Goal: Transaction & Acquisition: Purchase product/service

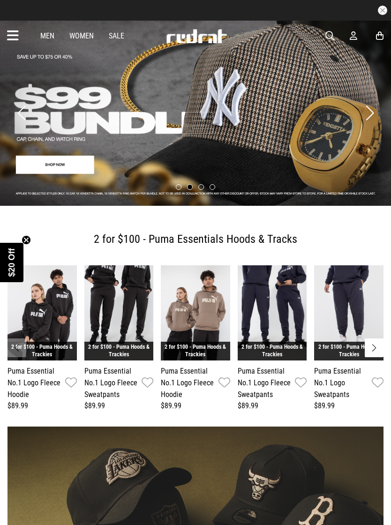
click at [354, 38] on icon at bounding box center [352, 36] width 7 height 10
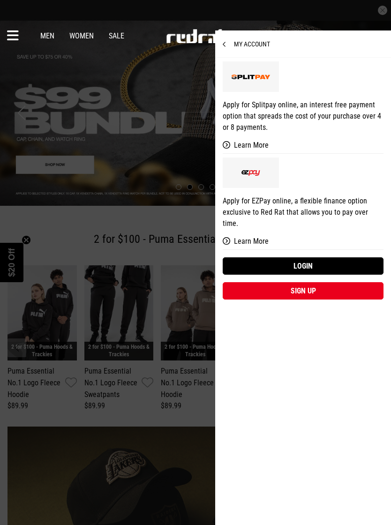
click at [313, 257] on link "Login" at bounding box center [302, 265] width 161 height 17
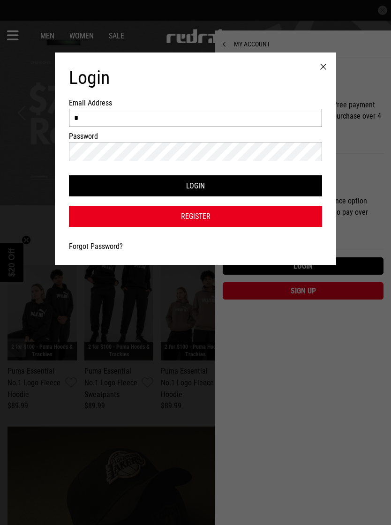
type input "**********"
click at [195, 188] on button "Login" at bounding box center [195, 185] width 253 height 21
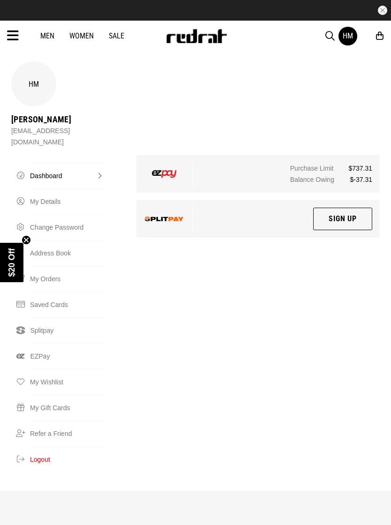
click at [12, 39] on icon at bounding box center [13, 35] width 12 height 15
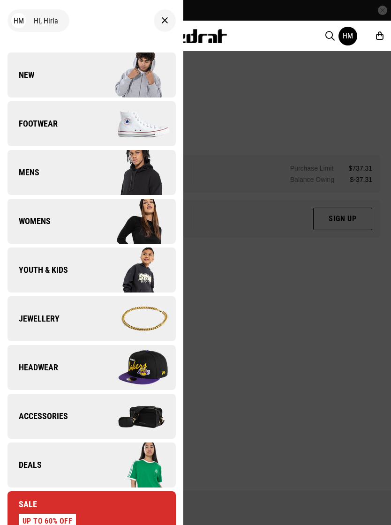
click at [47, 79] on link "New" at bounding box center [91, 74] width 168 height 45
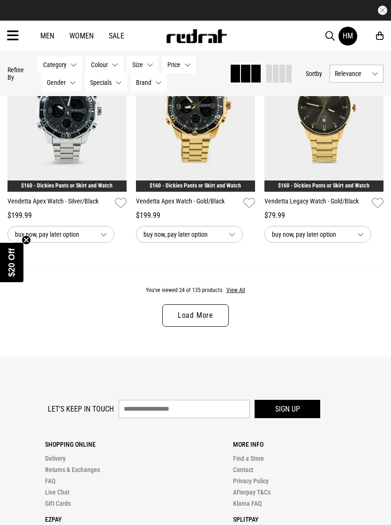
scroll to position [1816, 0]
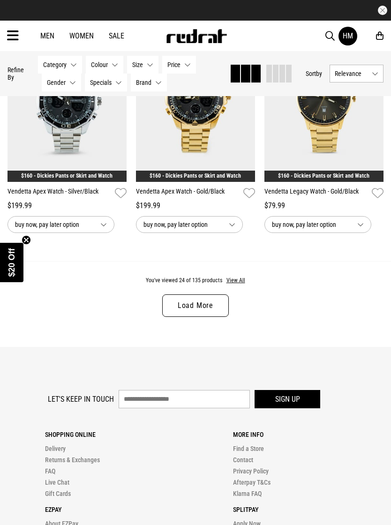
click at [213, 314] on link "Load More" at bounding box center [195, 305] width 67 height 22
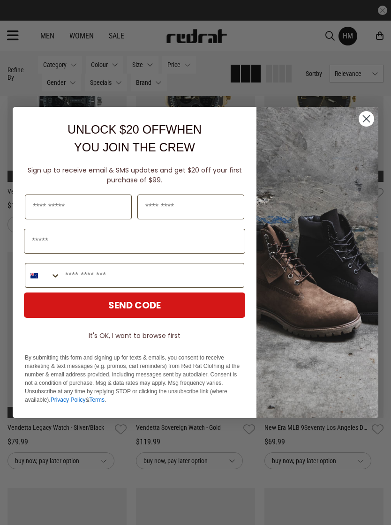
click at [363, 126] on circle "Close dialog" at bounding box center [365, 118] width 15 height 15
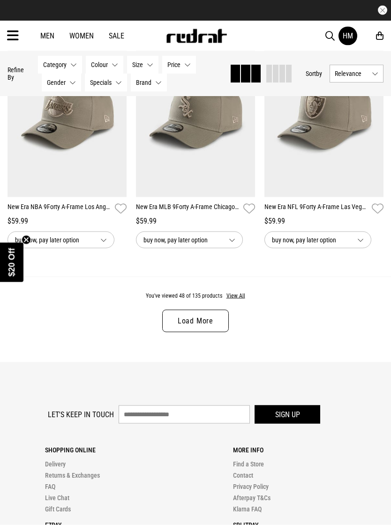
click at [216, 332] on link "Load More" at bounding box center [195, 321] width 67 height 22
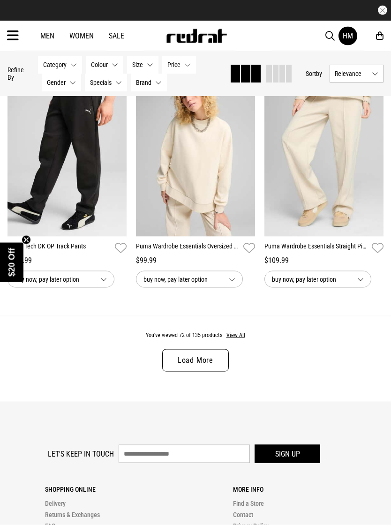
scroll to position [5543, 0]
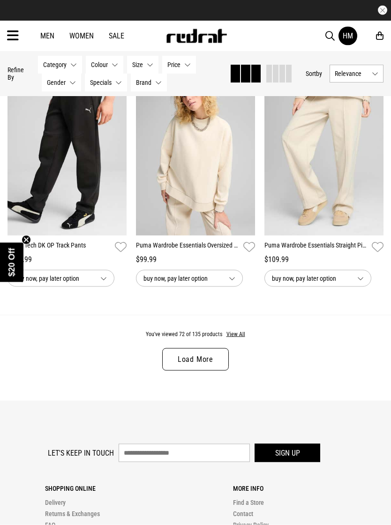
click at [219, 370] on link "Load More" at bounding box center [195, 359] width 67 height 22
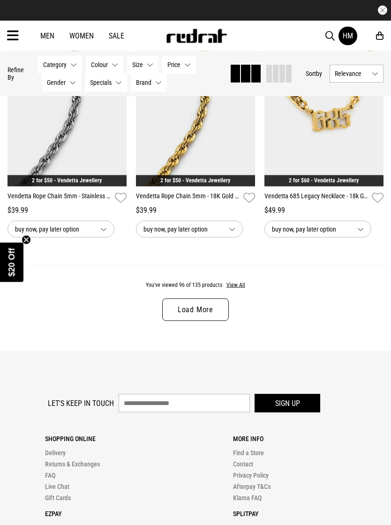
scroll to position [7503, 0]
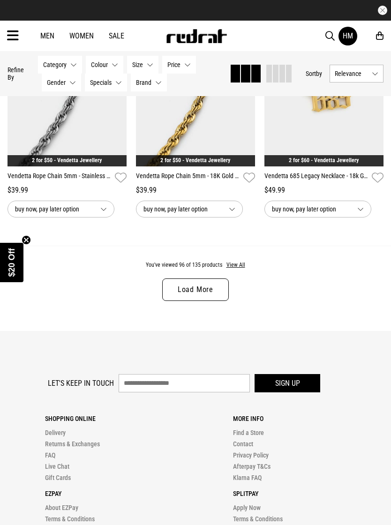
click at [220, 301] on link "Load More" at bounding box center [195, 289] width 67 height 22
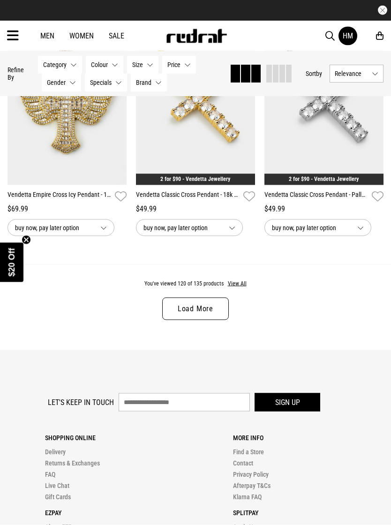
click at [215, 320] on link "Load More" at bounding box center [195, 308] width 67 height 22
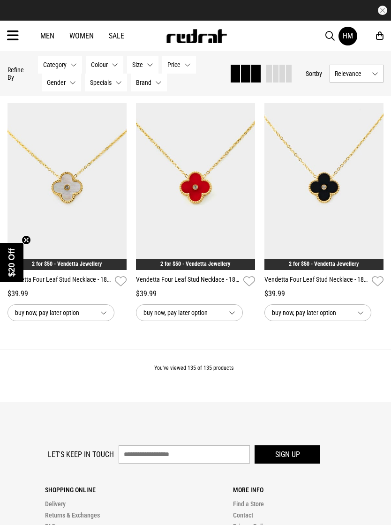
scroll to position [10471, 0]
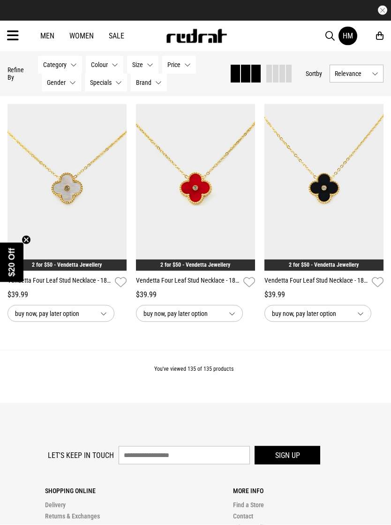
click at [81, 34] on link "Women" at bounding box center [81, 35] width 24 height 9
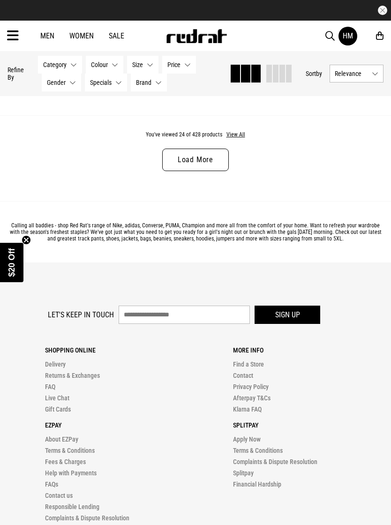
scroll to position [1899, 0]
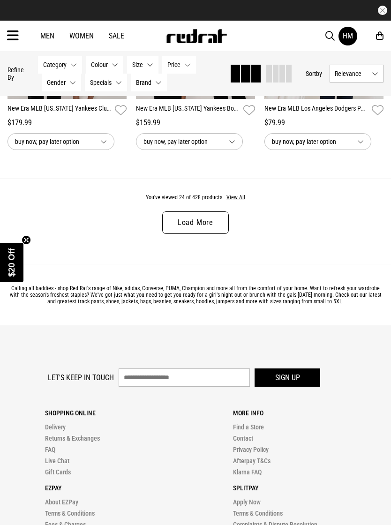
click at [218, 230] on link "Load More" at bounding box center [195, 222] width 67 height 22
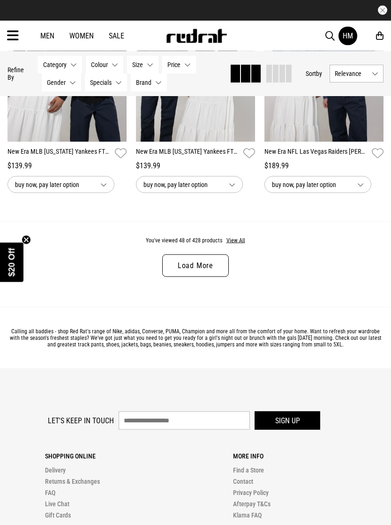
click at [214, 277] on link "Load More" at bounding box center [195, 265] width 67 height 22
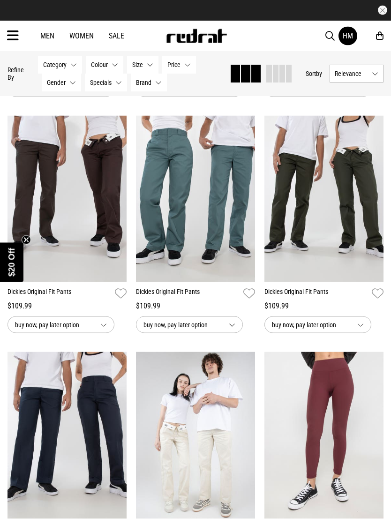
scroll to position [4788, 0]
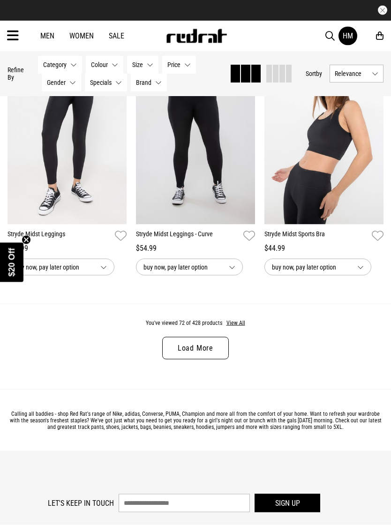
click at [220, 359] on link "Load More" at bounding box center [195, 348] width 67 height 22
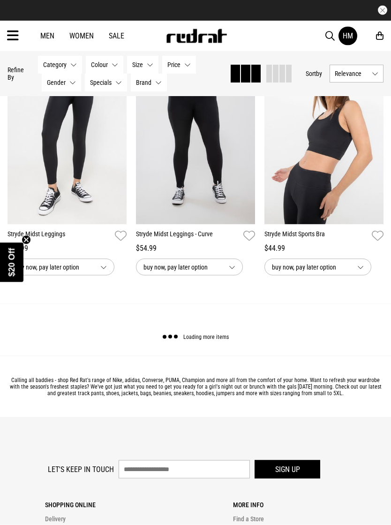
scroll to position [5555, 0]
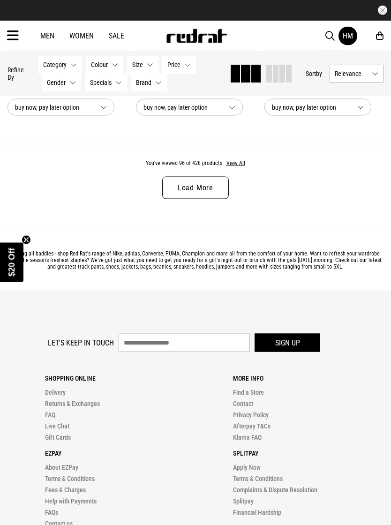
scroll to position [7591, 0]
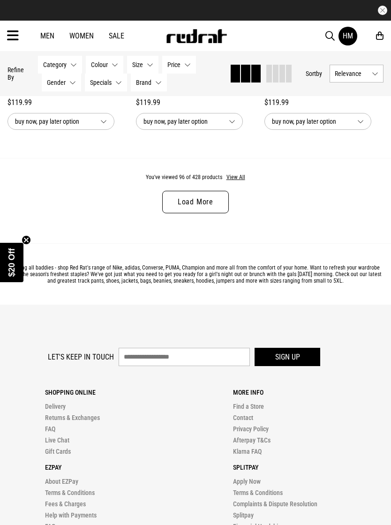
click at [214, 213] on link "Load More" at bounding box center [195, 202] width 67 height 22
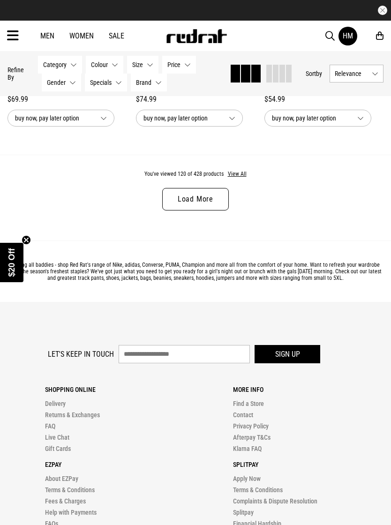
scroll to position [9478, 0]
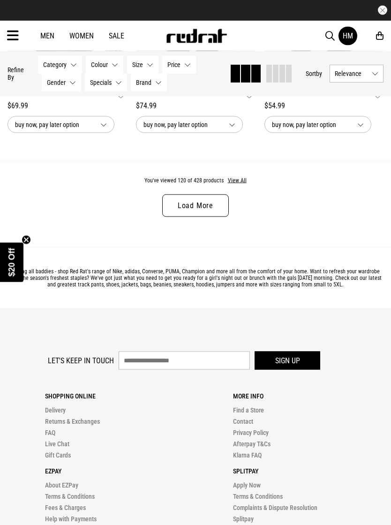
click at [214, 217] on link "Load More" at bounding box center [195, 205] width 67 height 22
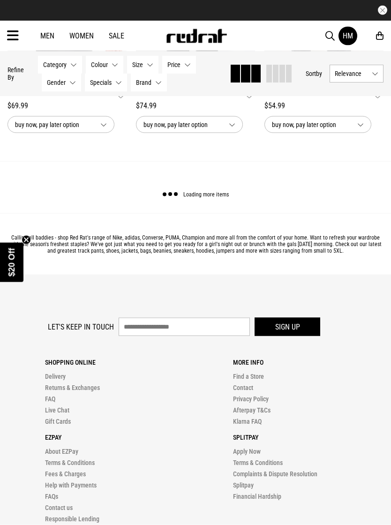
scroll to position [9479, 0]
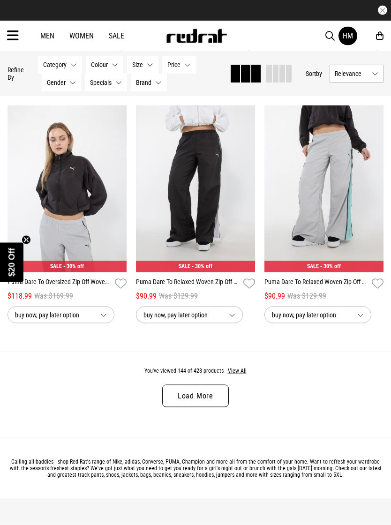
scroll to position [11183, 0]
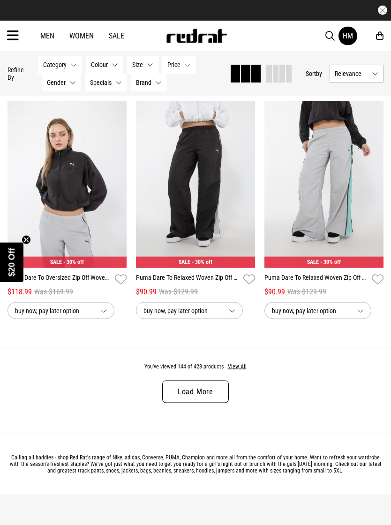
click at [221, 403] on link "Load More" at bounding box center [195, 391] width 67 height 22
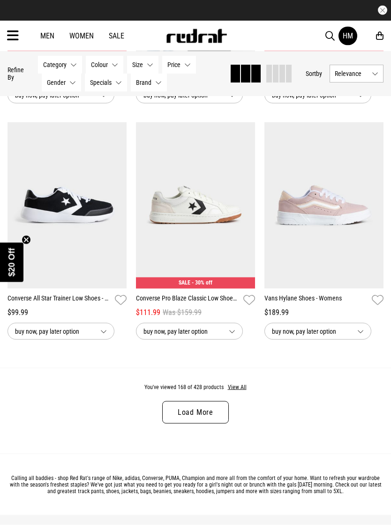
scroll to position [13054, 0]
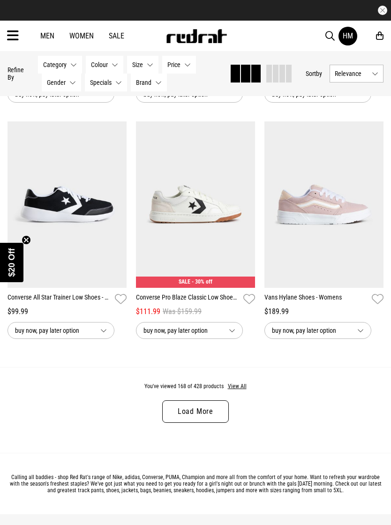
click at [208, 422] on link "Load More" at bounding box center [195, 411] width 67 height 22
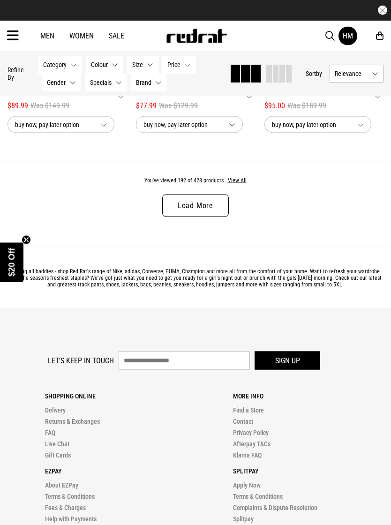
click at [218, 217] on link "Load More" at bounding box center [195, 205] width 67 height 22
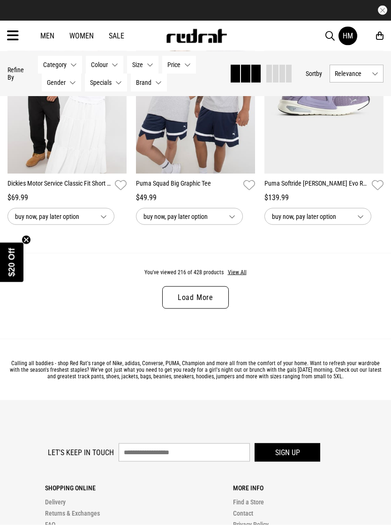
scroll to position [16976, 0]
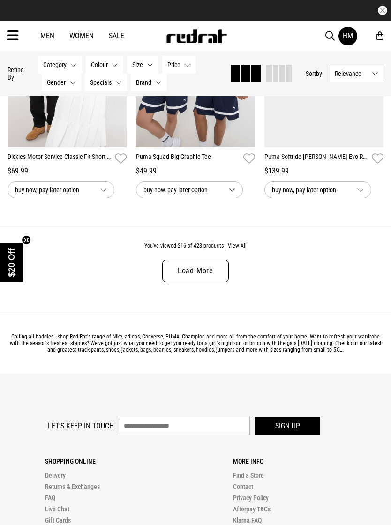
click at [218, 282] on link "Load More" at bounding box center [195, 270] width 67 height 22
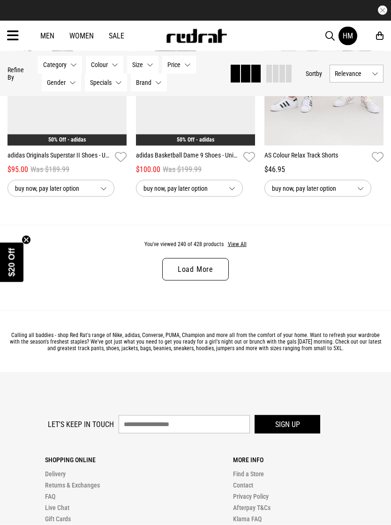
scroll to position [18868, 0]
click at [210, 280] on link "Load More" at bounding box center [195, 269] width 67 height 22
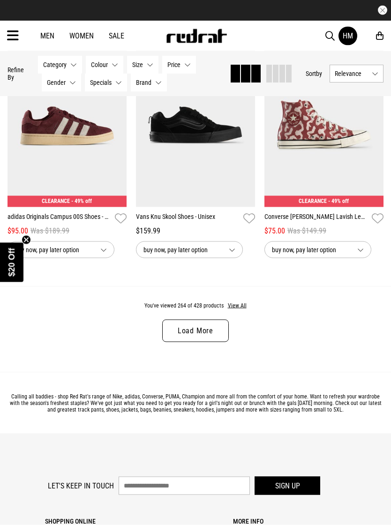
scroll to position [20697, 0]
click at [207, 341] on link "Load More" at bounding box center [195, 330] width 67 height 22
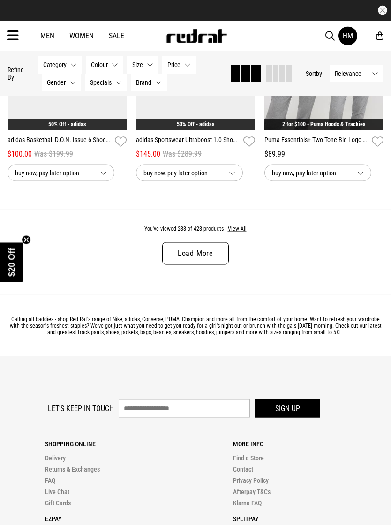
click at [217, 265] on link "Load More" at bounding box center [195, 253] width 67 height 22
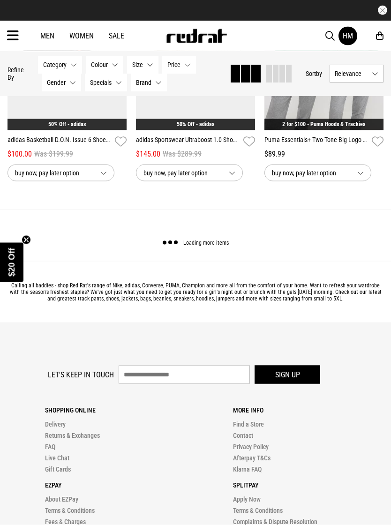
scroll to position [22665, 0]
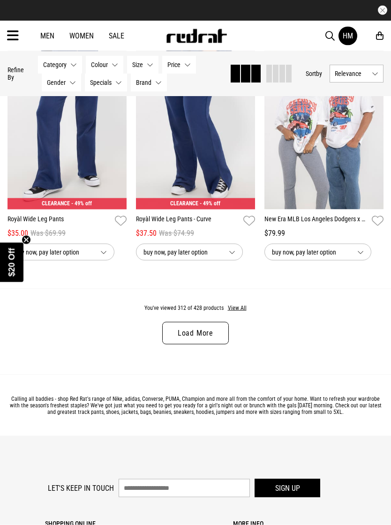
click at [213, 344] on link "Load More" at bounding box center [195, 333] width 67 height 22
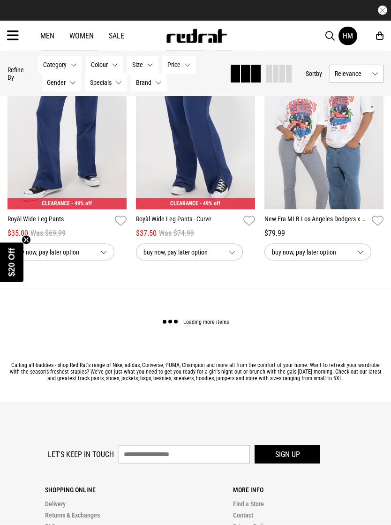
scroll to position [24476, 0]
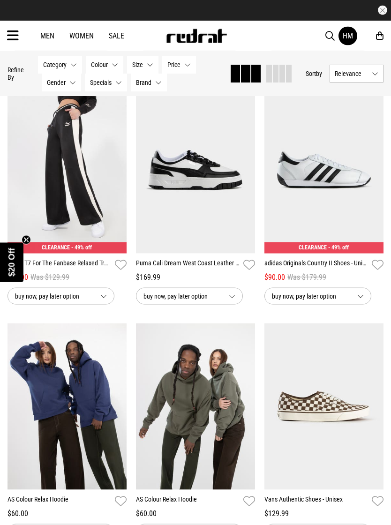
scroll to position [25141, 0]
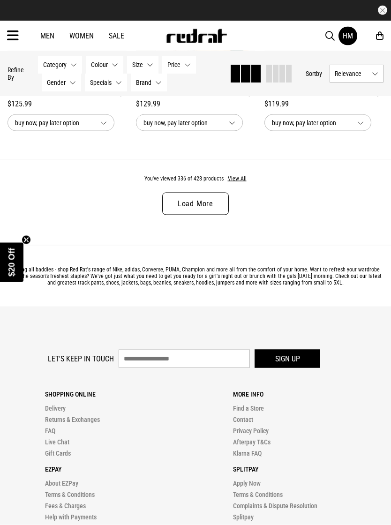
click at [217, 215] on link "Load More" at bounding box center [195, 203] width 67 height 22
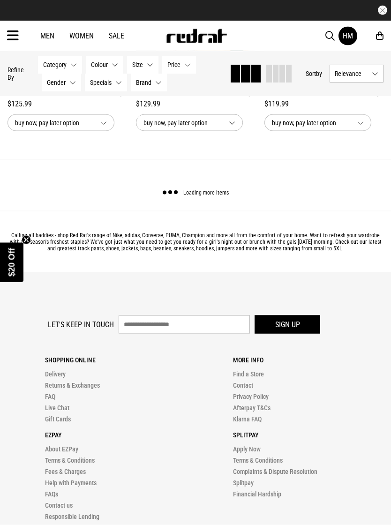
scroll to position [26496, 0]
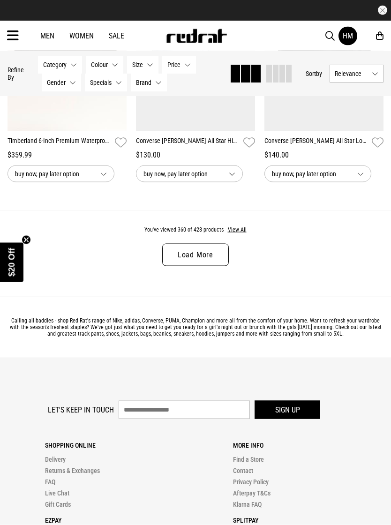
scroll to position [28335, 0]
click at [224, 266] on link "Load More" at bounding box center [195, 255] width 67 height 22
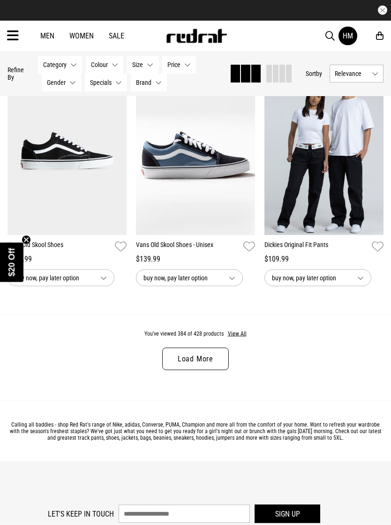
scroll to position [30117, 0]
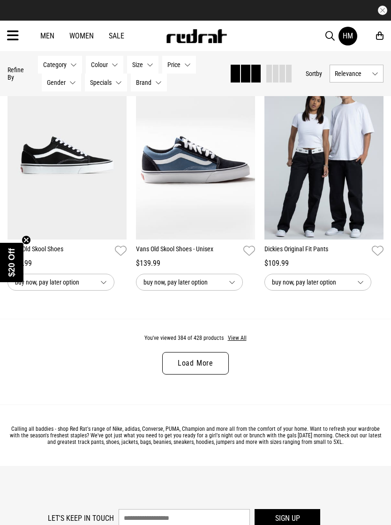
click at [206, 374] on link "Load More" at bounding box center [195, 363] width 67 height 22
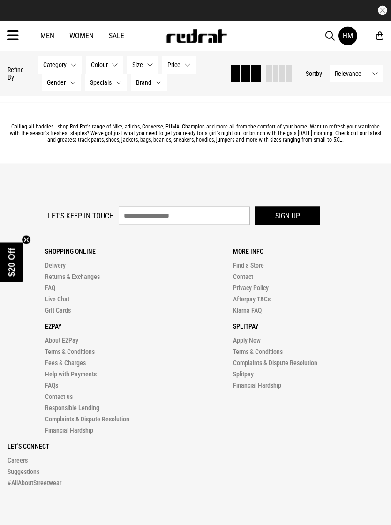
scroll to position [32334, 0]
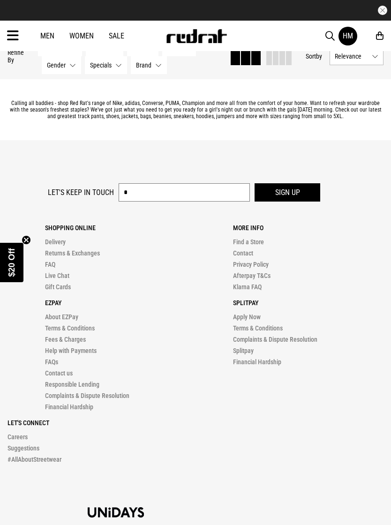
type input "*"
click at [213, 49] on link "Load More" at bounding box center [195, 37] width 67 height 22
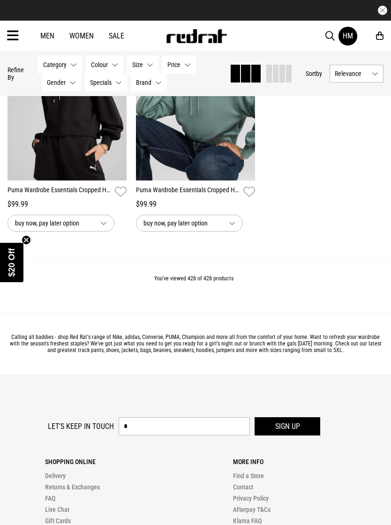
scroll to position [33719, 0]
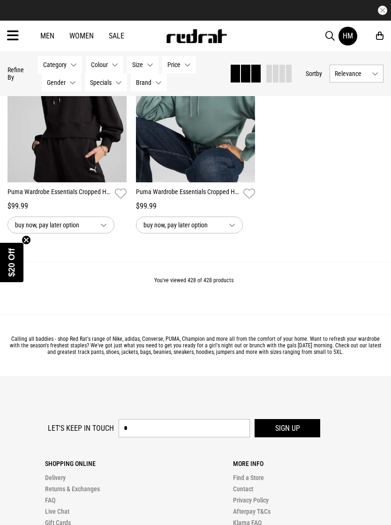
click at [16, 40] on icon at bounding box center [13, 35] width 12 height 15
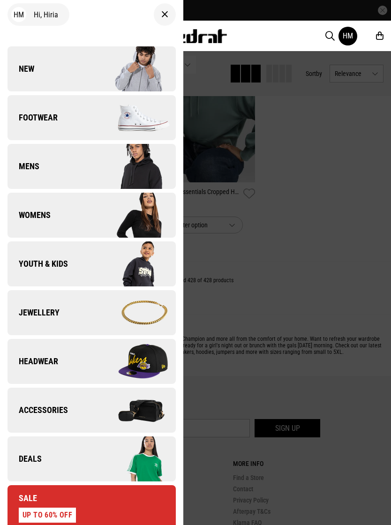
scroll to position [4, 0]
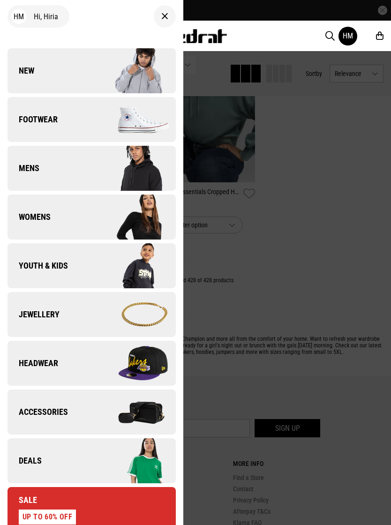
click at [97, 270] on img at bounding box center [133, 265] width 84 height 47
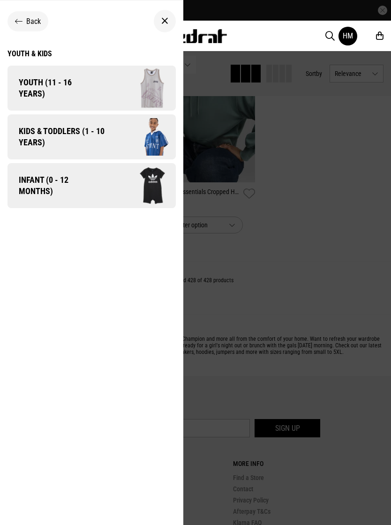
click at [140, 136] on img at bounding box center [142, 136] width 67 height 37
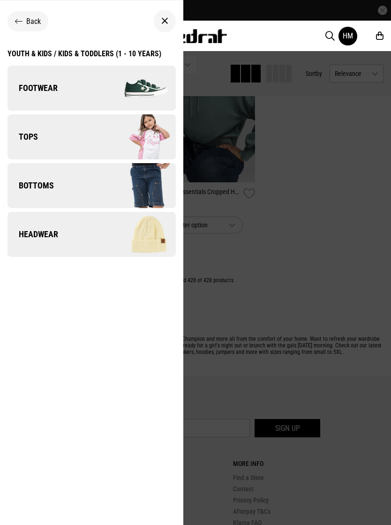
click at [129, 137] on img at bounding box center [133, 136] width 84 height 47
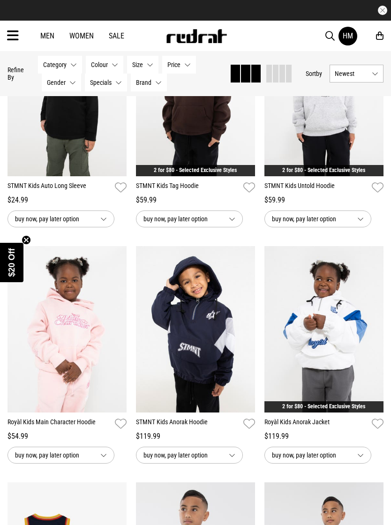
scroll to position [639, 0]
click at [123, 34] on link "Sale" at bounding box center [116, 35] width 15 height 9
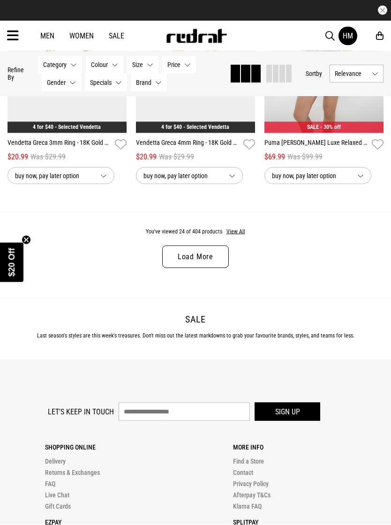
click at [213, 268] on link "Load More" at bounding box center [195, 256] width 67 height 22
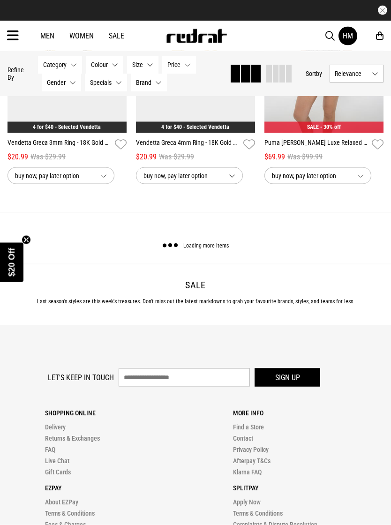
scroll to position [1865, 0]
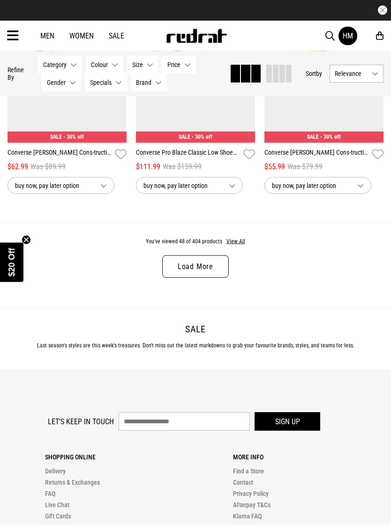
click at [213, 278] on link "Load More" at bounding box center [195, 266] width 67 height 22
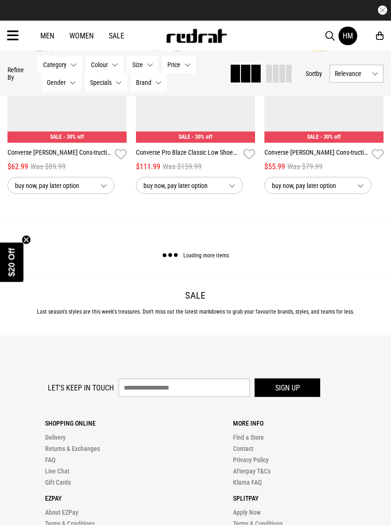
scroll to position [3745, 0]
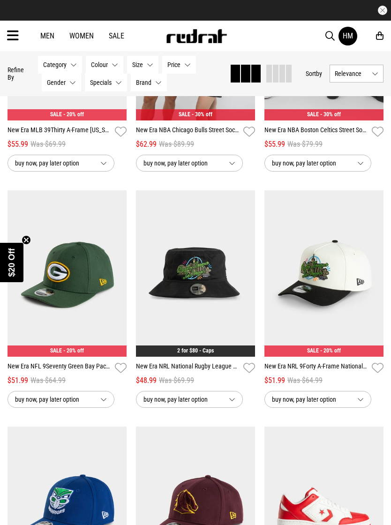
scroll to position [4722, 0]
